Goal: Task Accomplishment & Management: Use online tool/utility

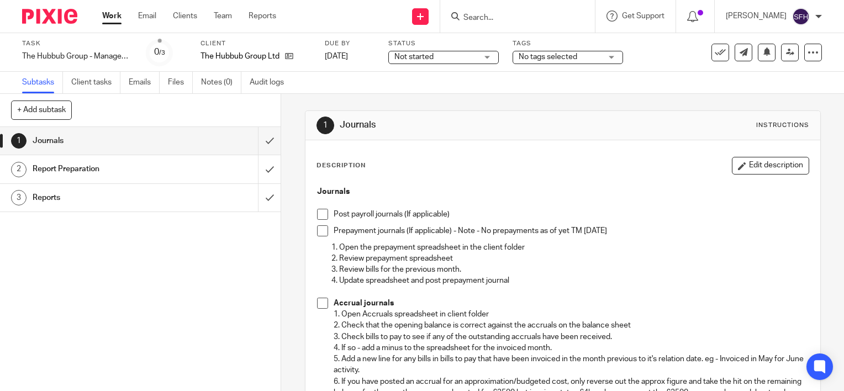
click at [320, 211] on span at bounding box center [322, 214] width 11 height 11
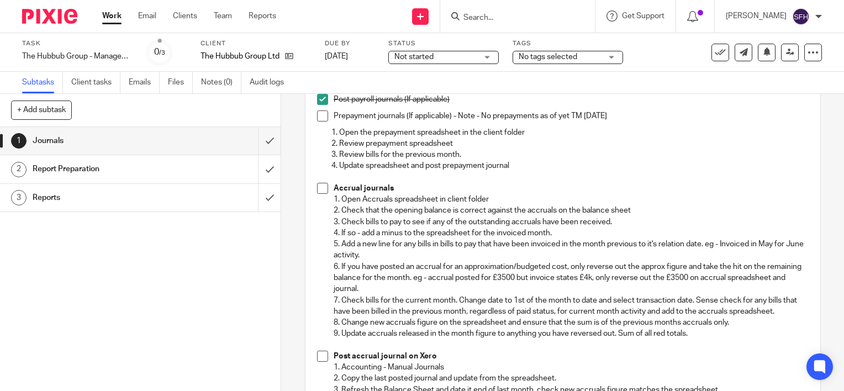
scroll to position [55, 0]
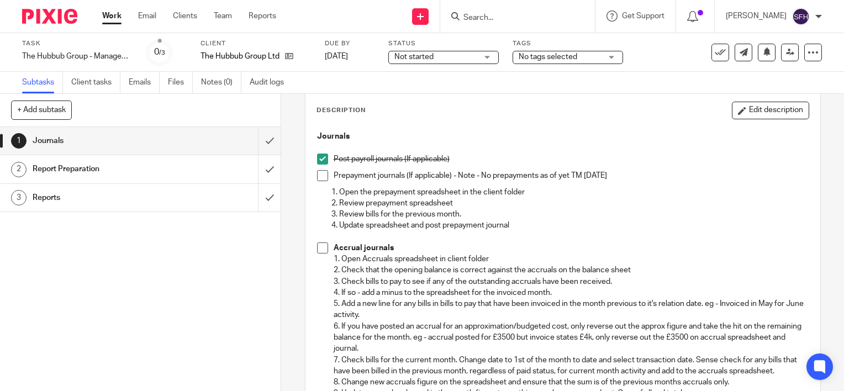
click at [317, 178] on span at bounding box center [322, 175] width 11 height 11
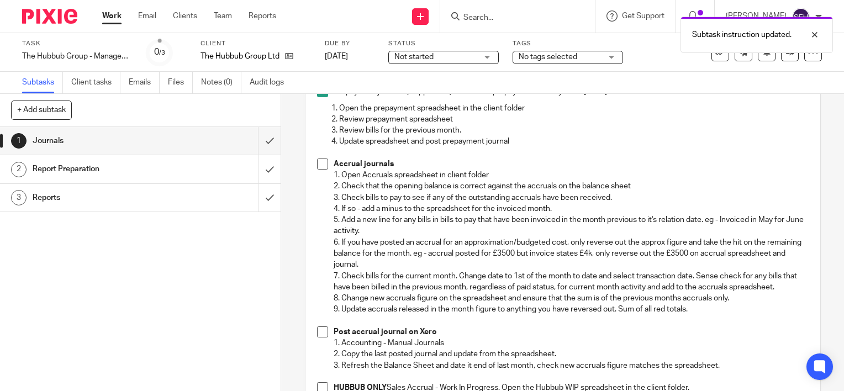
scroll to position [166, 0]
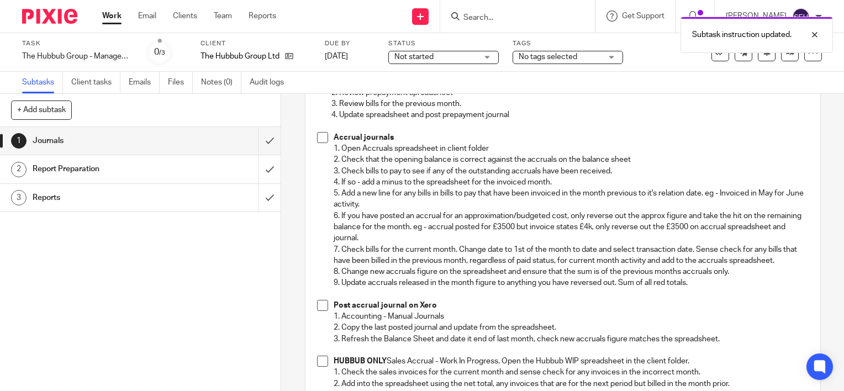
click at [317, 135] on span at bounding box center [322, 137] width 11 height 11
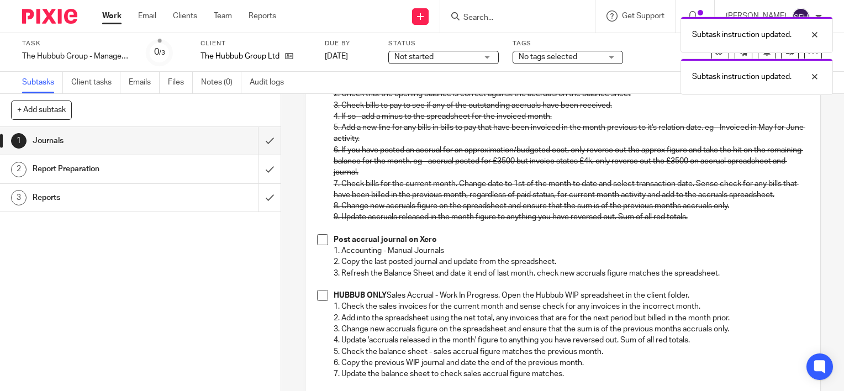
scroll to position [331, 0]
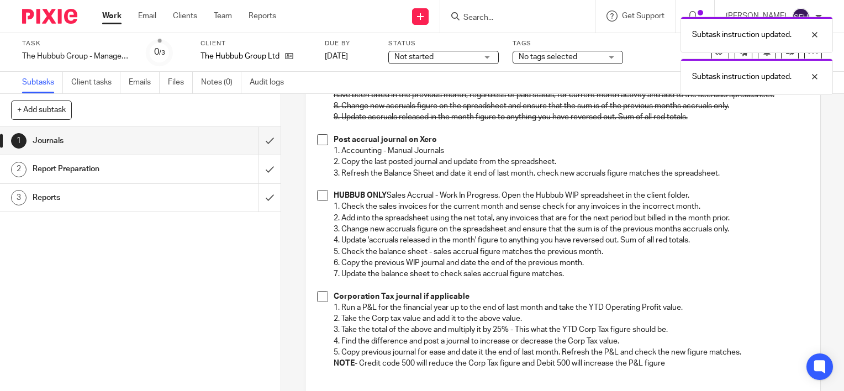
click at [321, 140] on span at bounding box center [322, 139] width 11 height 11
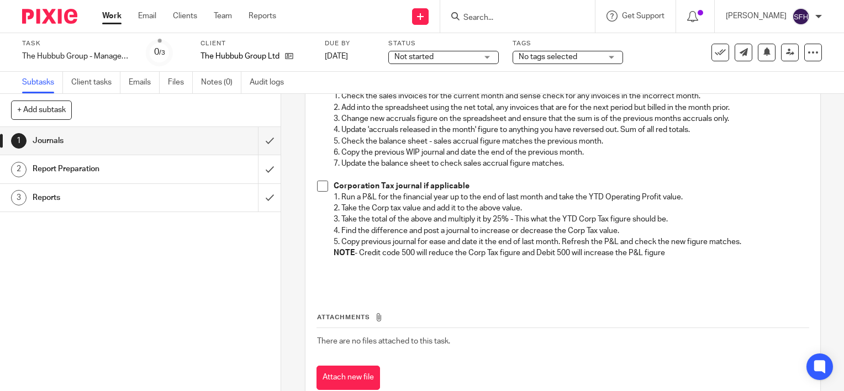
scroll to position [387, 0]
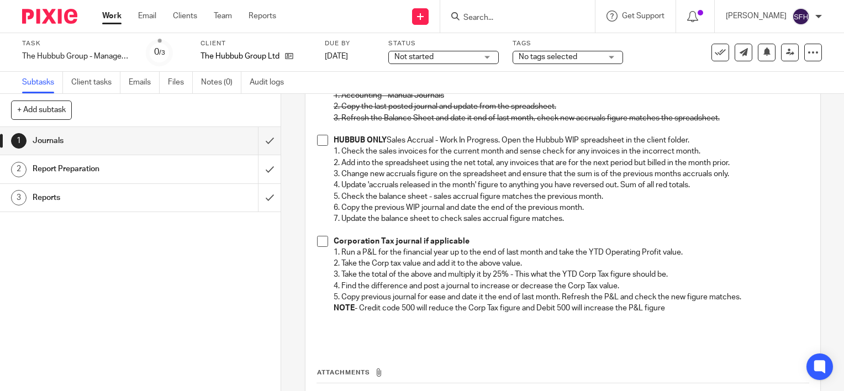
click at [320, 243] on span at bounding box center [322, 241] width 11 height 11
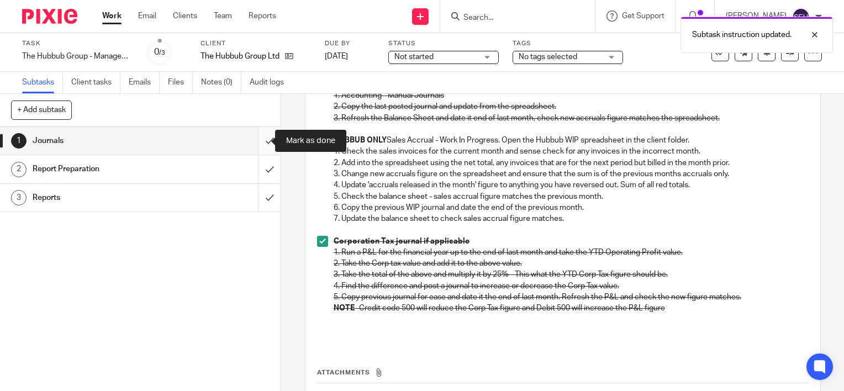
click at [263, 137] on input "submit" at bounding box center [140, 141] width 280 height 28
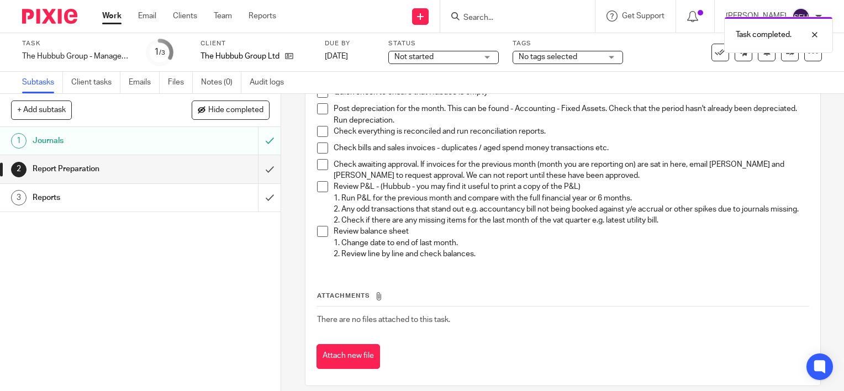
scroll to position [55, 0]
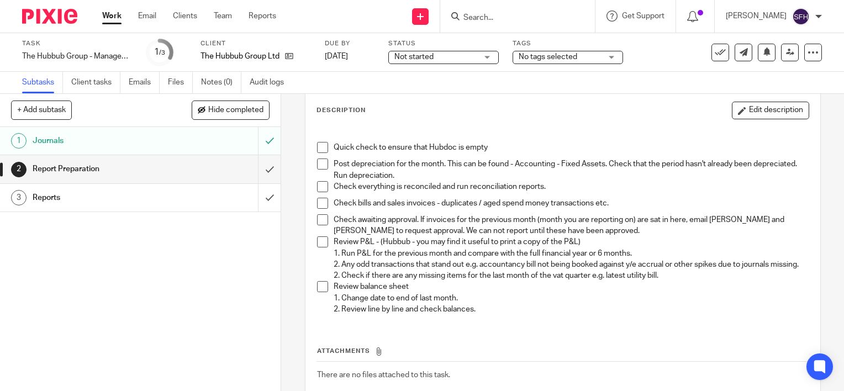
click at [317, 146] on span at bounding box center [322, 147] width 11 height 11
click at [318, 166] on span at bounding box center [322, 163] width 11 height 11
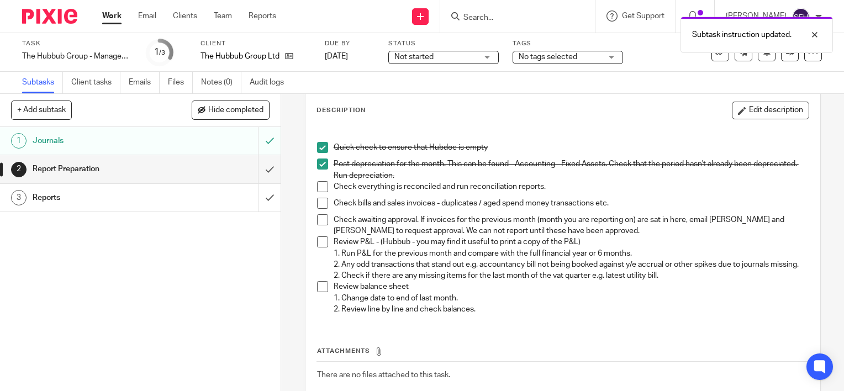
click at [320, 179] on li "Post depreciation for the month. This can be found - Accounting - Fixed Assets.…" at bounding box center [562, 169] width 491 height 23
click at [317, 188] on span at bounding box center [322, 186] width 11 height 11
click at [319, 204] on span at bounding box center [322, 203] width 11 height 11
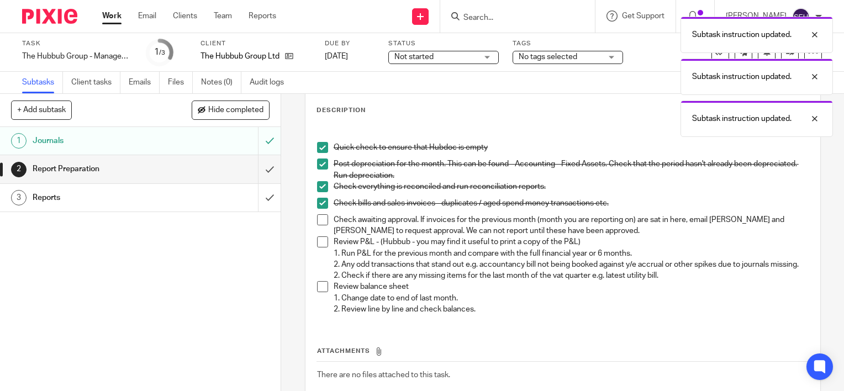
click at [320, 214] on span at bounding box center [322, 219] width 11 height 11
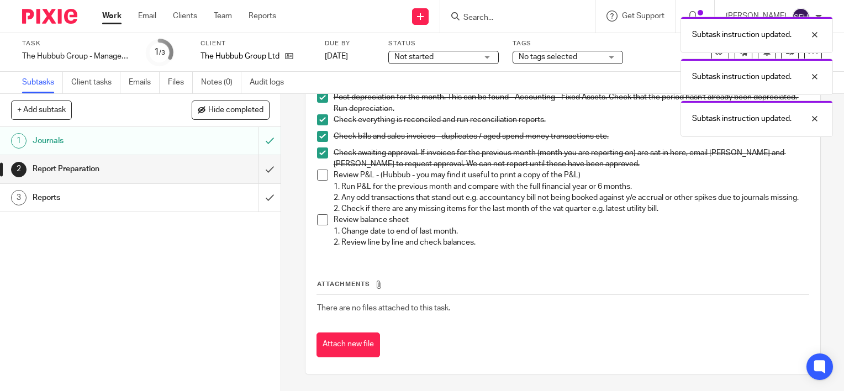
scroll to position [132, 0]
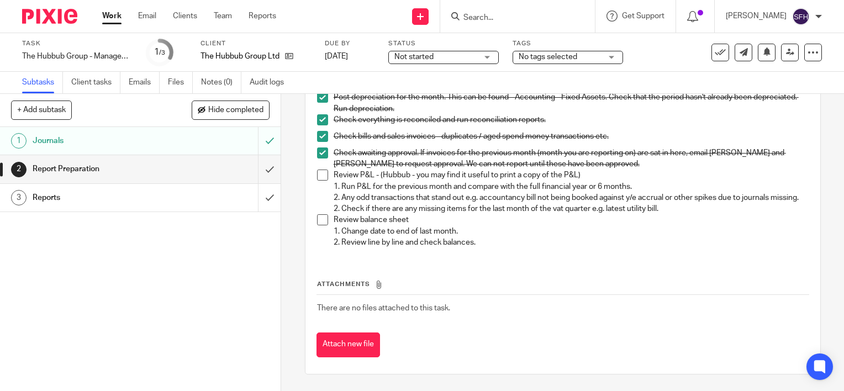
click at [322, 170] on span at bounding box center [322, 175] width 11 height 11
